Goal: Use online tool/utility: Utilize a website feature to perform a specific function

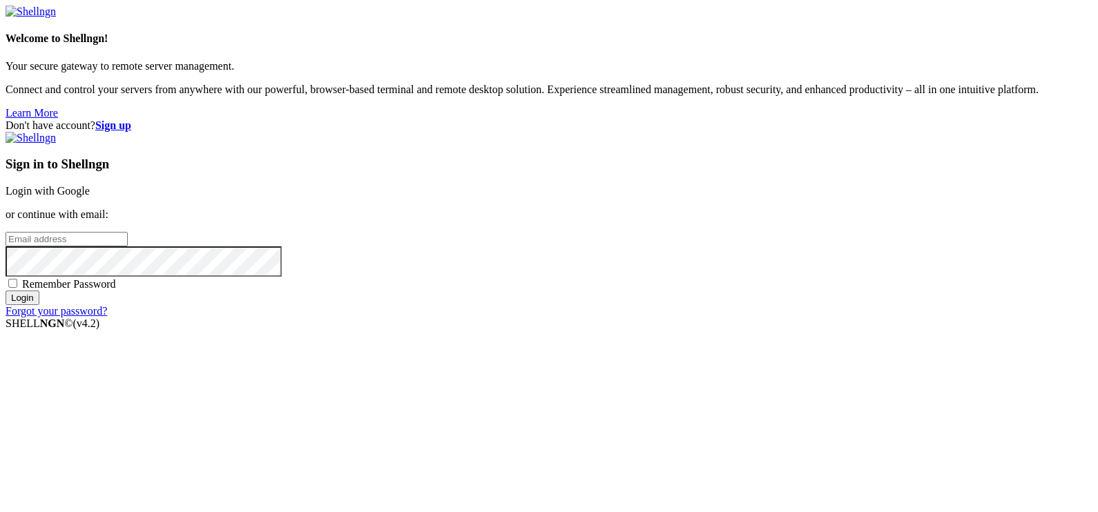
type input "[EMAIL_ADDRESS][DOMAIN_NAME]"
click at [39, 305] on input "Login" at bounding box center [23, 298] width 34 height 15
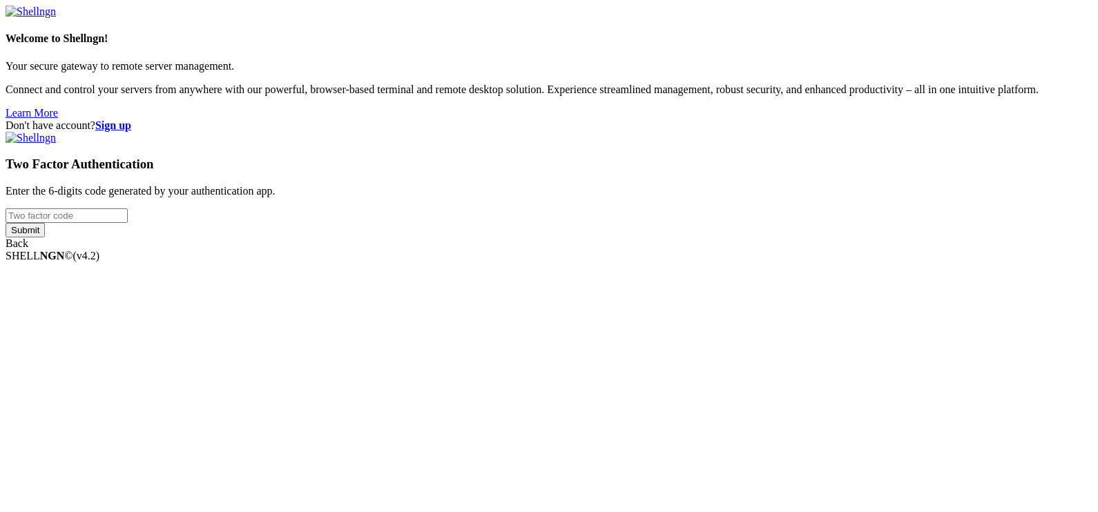
click at [128, 223] on input "number" at bounding box center [67, 216] width 122 height 15
type input "258359"
click at [6, 223] on input "Submit" at bounding box center [25, 230] width 39 height 15
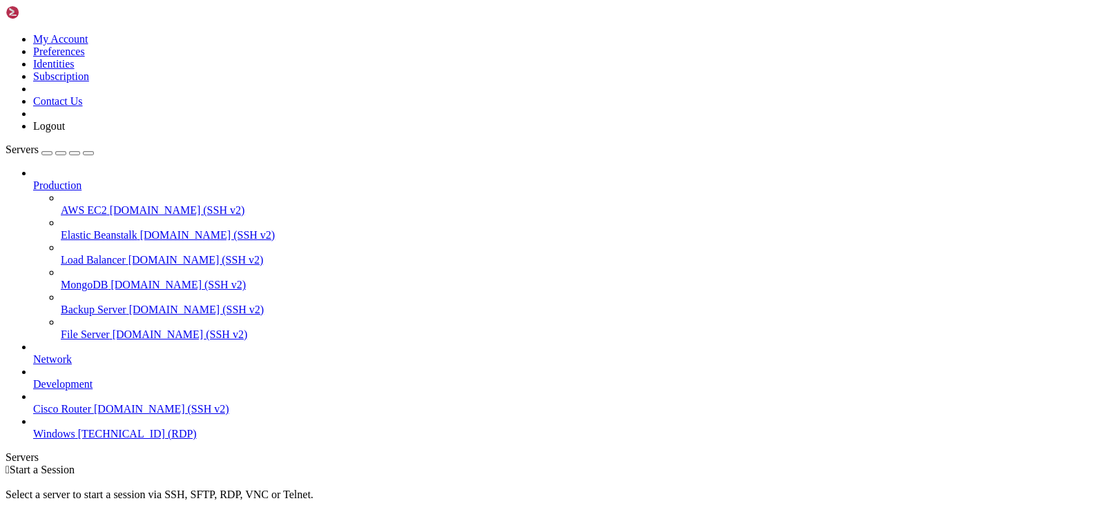
click at [124, 440] on span "[TECHNICAL_ID] (RDP)" at bounding box center [137, 434] width 119 height 12
click at [88, 153] on icon "button" at bounding box center [88, 153] width 0 height 0
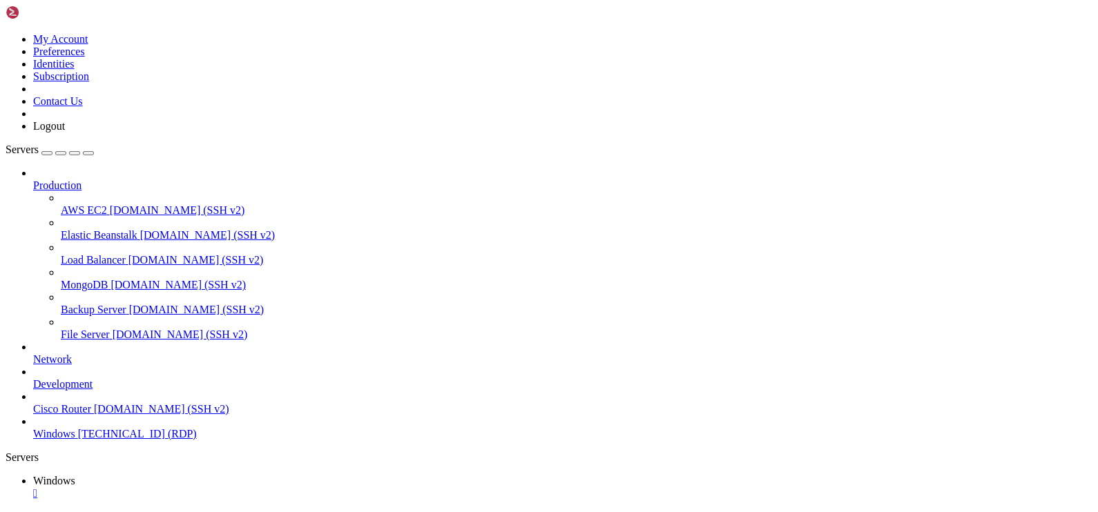
drag, startPoint x: 526, startPoint y: 691, endPoint x: 851, endPoint y: 687, distance: 324.6
drag, startPoint x: 844, startPoint y: 686, endPoint x: 923, endPoint y: 684, distance: 79.4
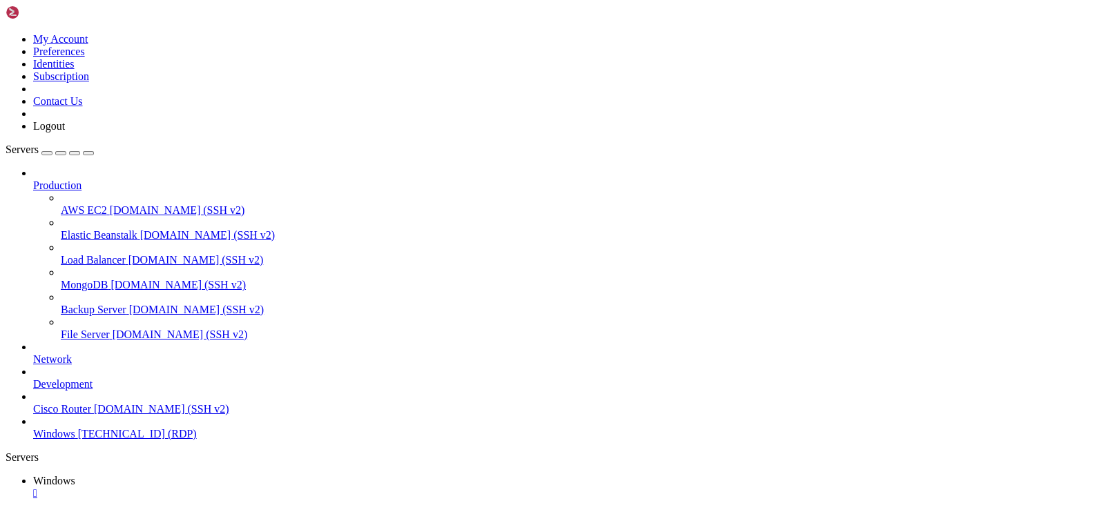
drag, startPoint x: 920, startPoint y: 675, endPoint x: 923, endPoint y: 697, distance: 21.7
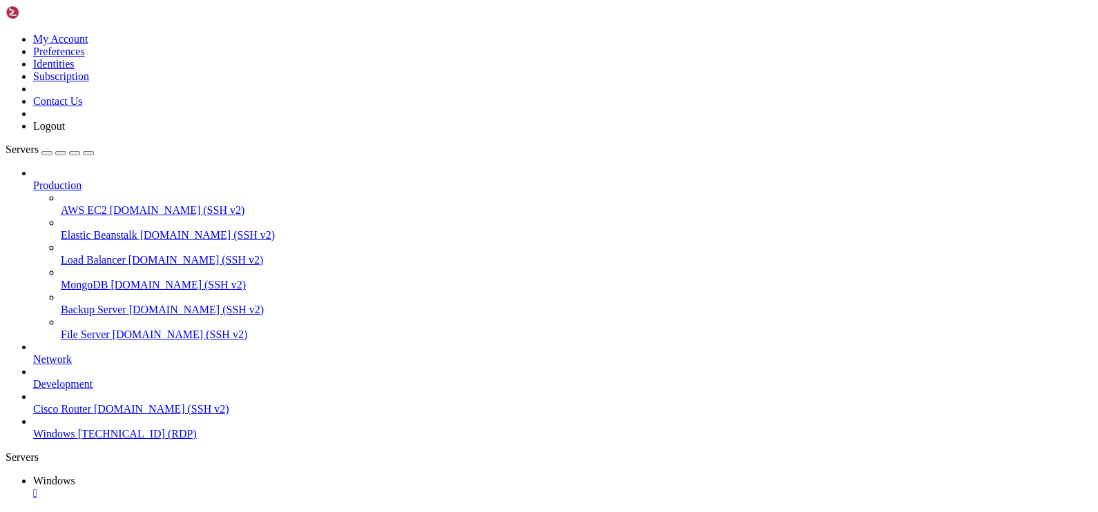
drag, startPoint x: 265, startPoint y: 633, endPoint x: 971, endPoint y: 839, distance: 736.1
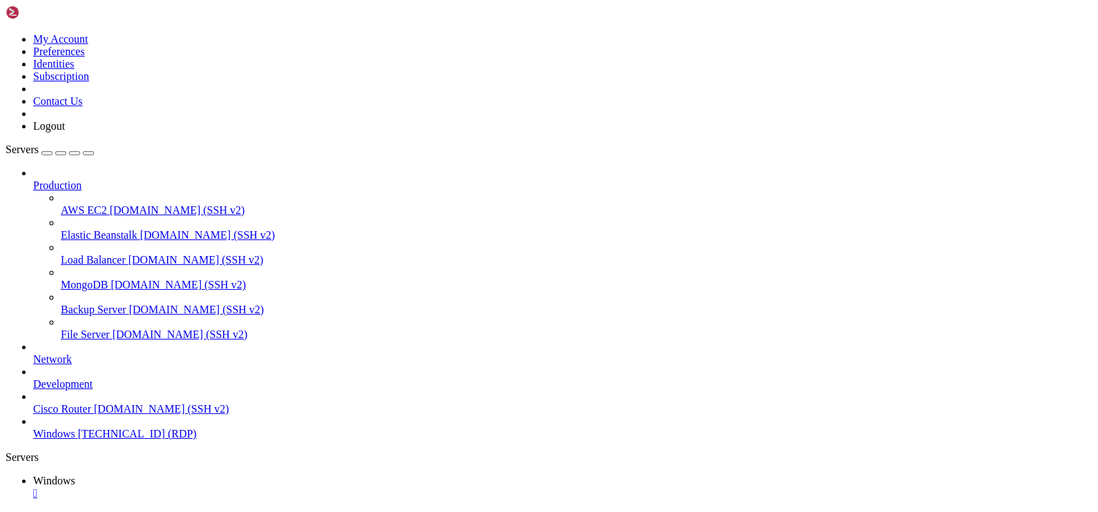
drag, startPoint x: 982, startPoint y: 688, endPoint x: 979, endPoint y: 778, distance: 90.5
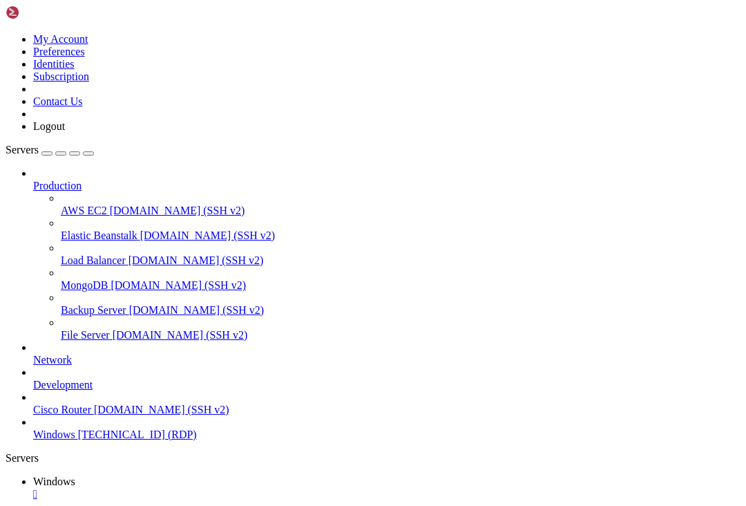
drag, startPoint x: 571, startPoint y: 928, endPoint x: 376, endPoint y: 930, distance: 195.5
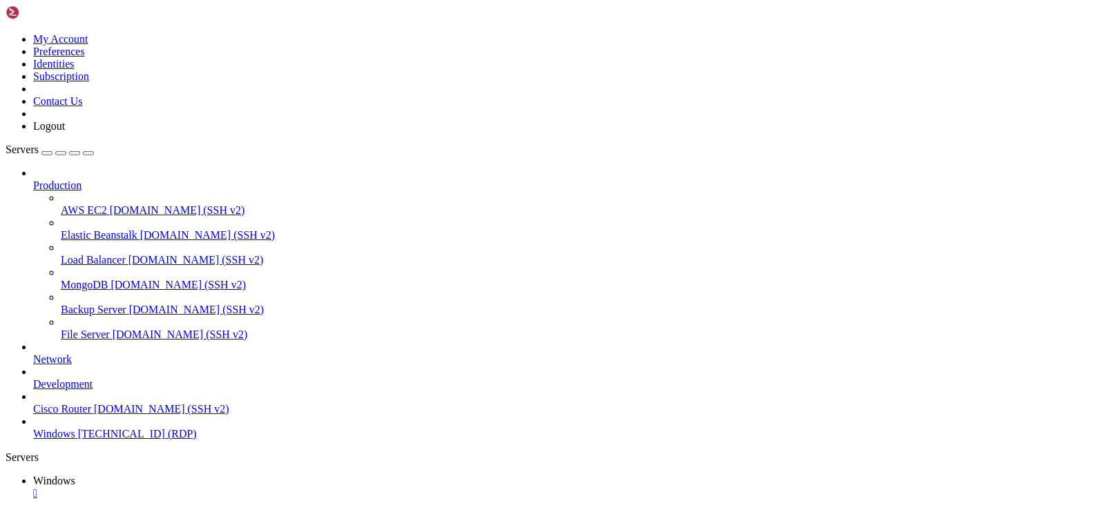
drag, startPoint x: 904, startPoint y: 774, endPoint x: 934, endPoint y: 622, distance: 155.6
